Goal: Information Seeking & Learning: Learn about a topic

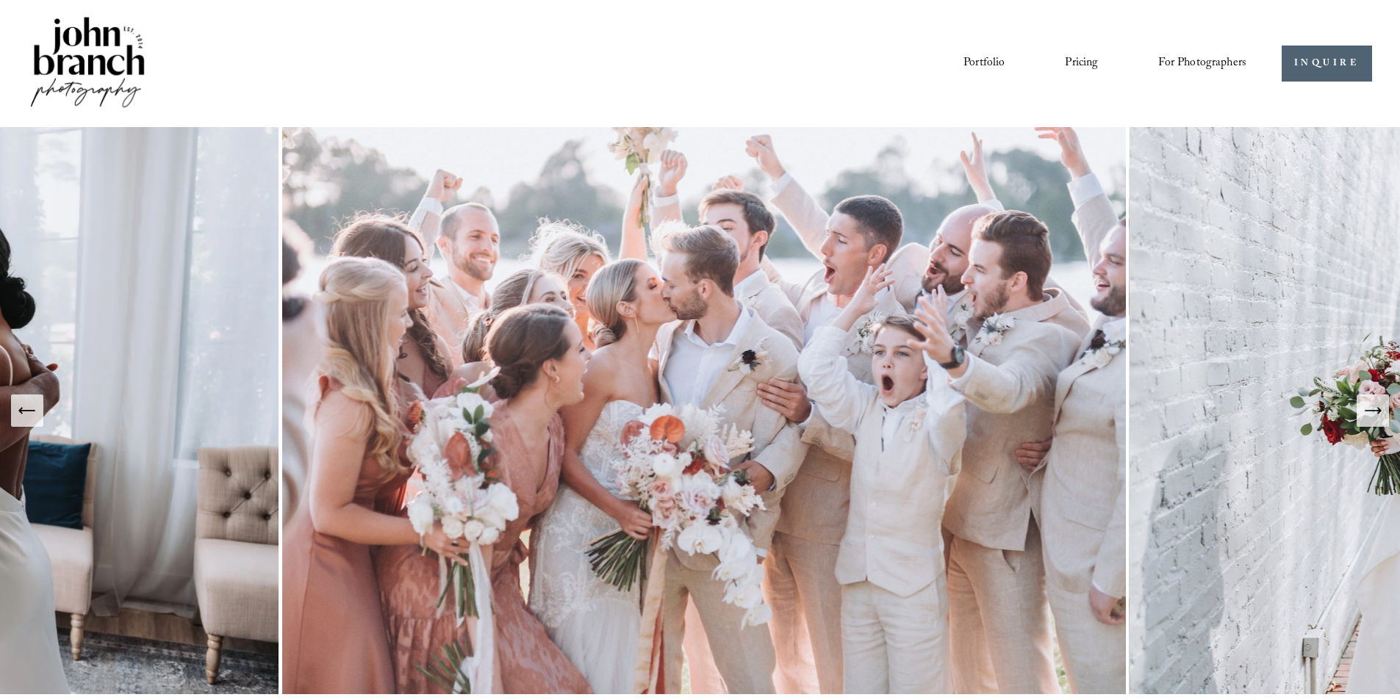
click at [0, 0] on span "Education" at bounding box center [0, 0] width 0 height 0
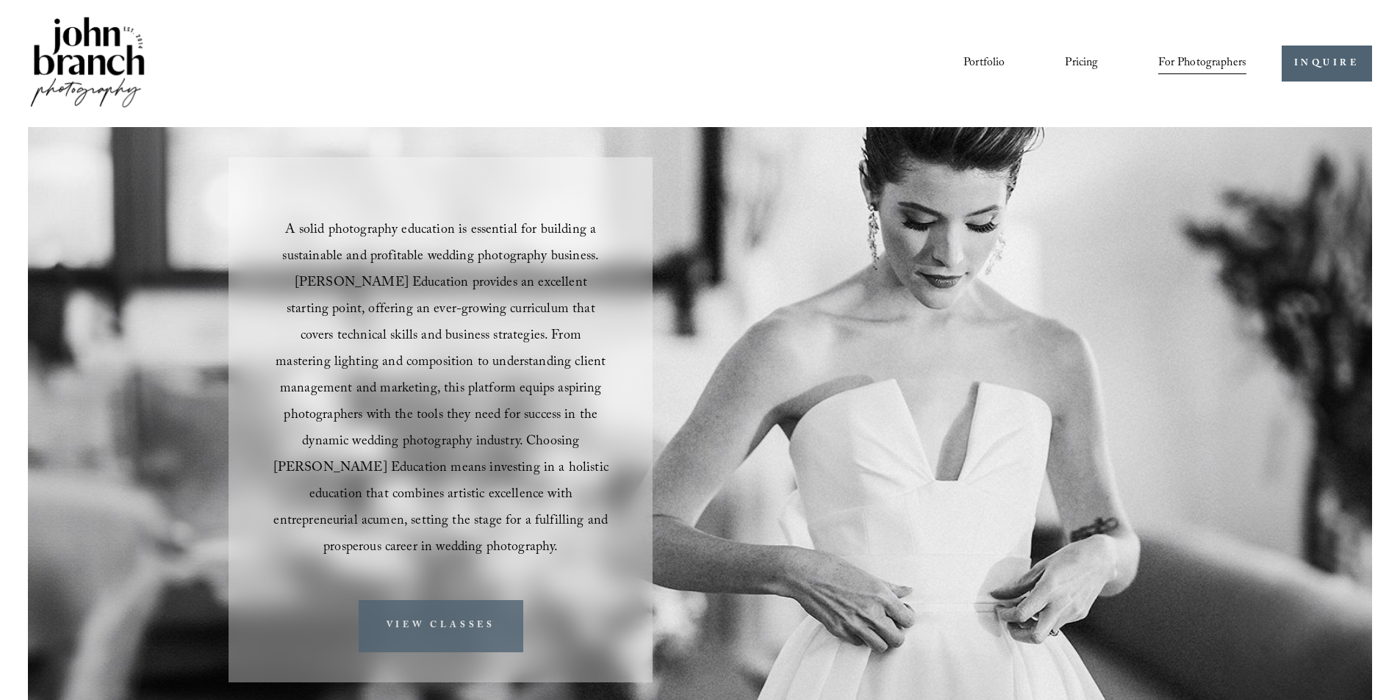
click at [400, 600] on link "VIEW CLASSES" at bounding box center [441, 626] width 165 height 52
